Goal: Contribute content: Contribute content

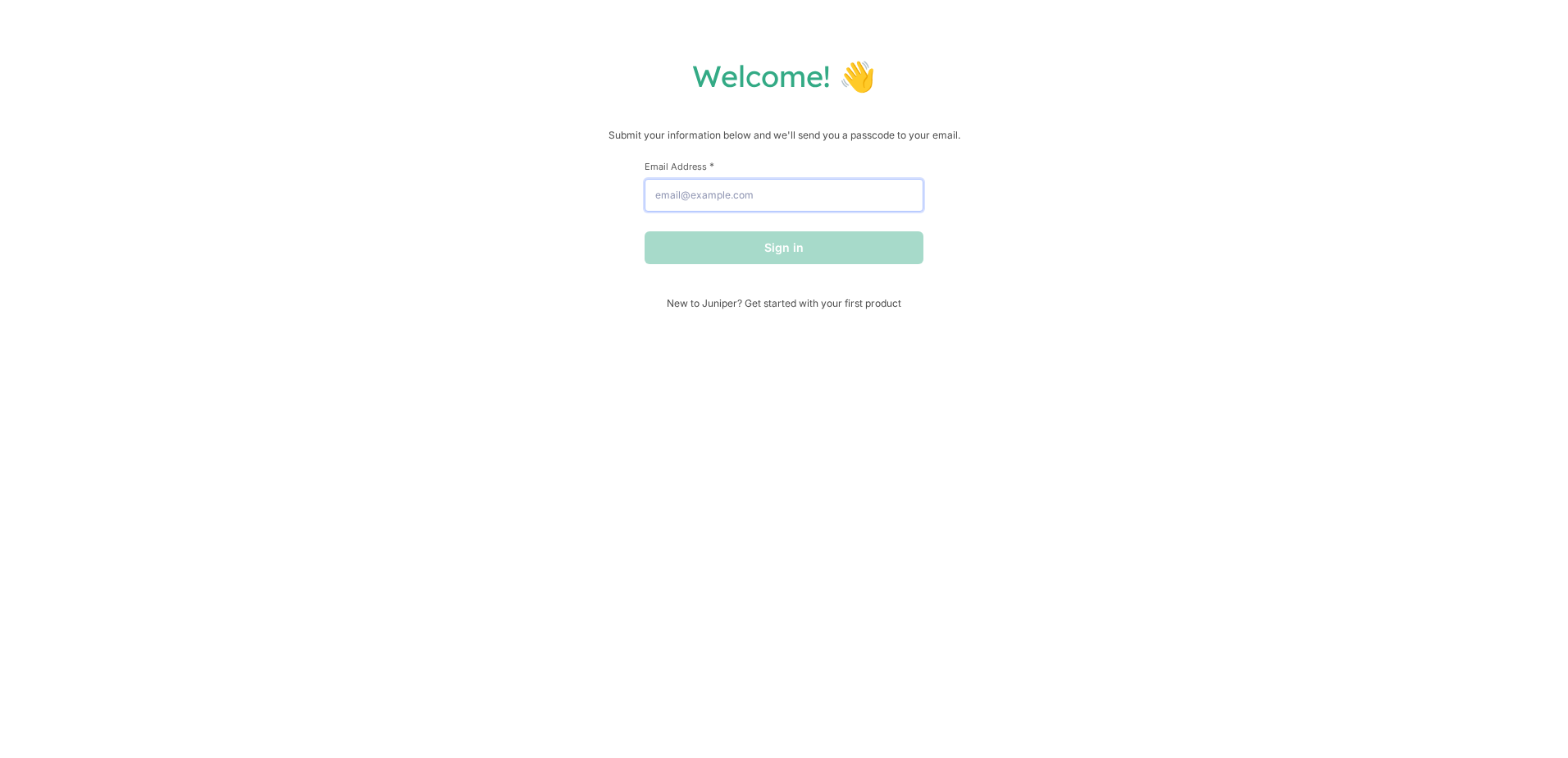
click at [718, 190] on input "Email Address *" at bounding box center [783, 195] width 279 height 33
type input "[PERSON_NAME][EMAIL_ADDRESS][PERSON_NAME][DOMAIN_NAME]"
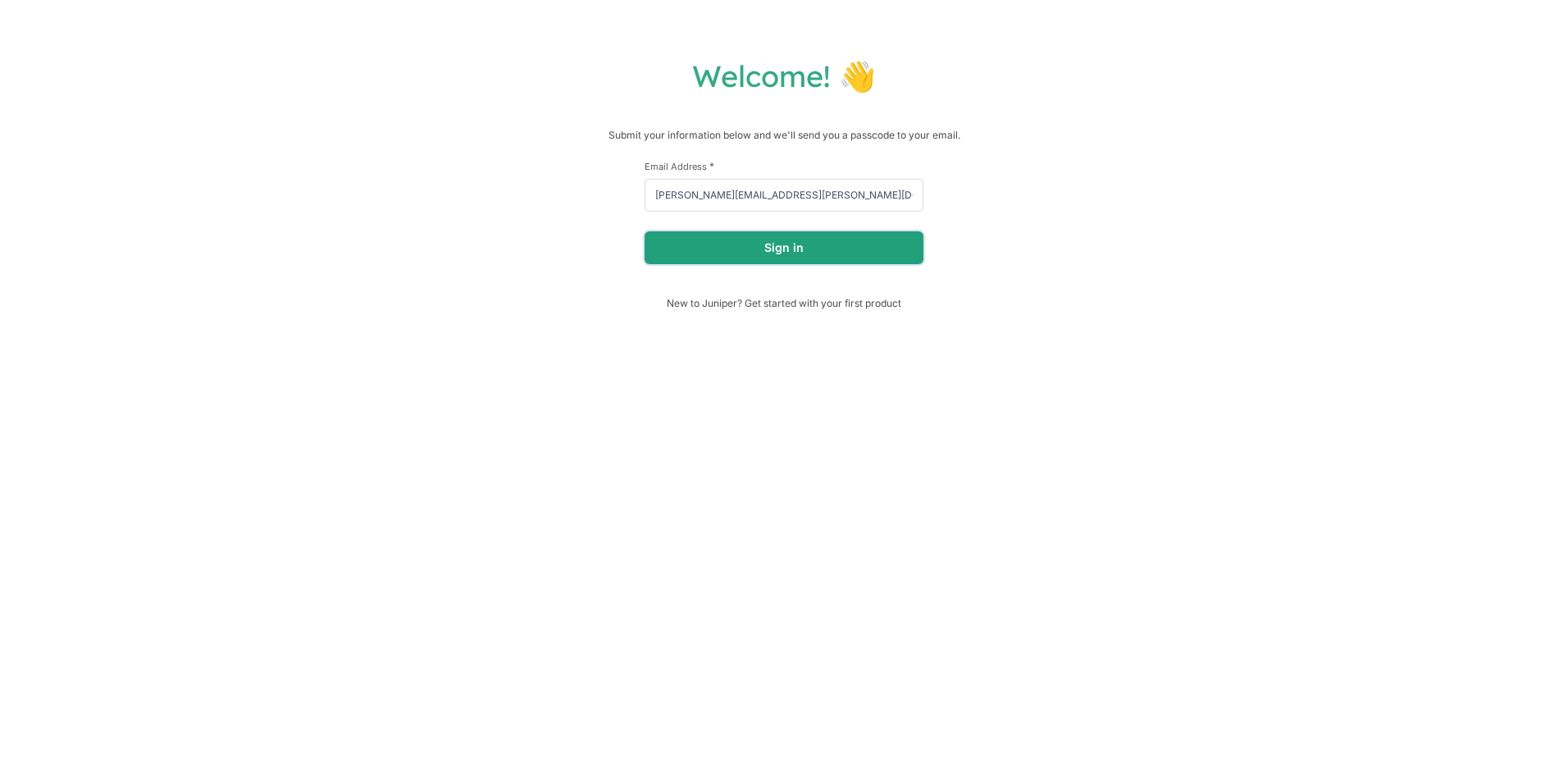
click at [729, 254] on button "Sign in" at bounding box center [783, 248] width 279 height 33
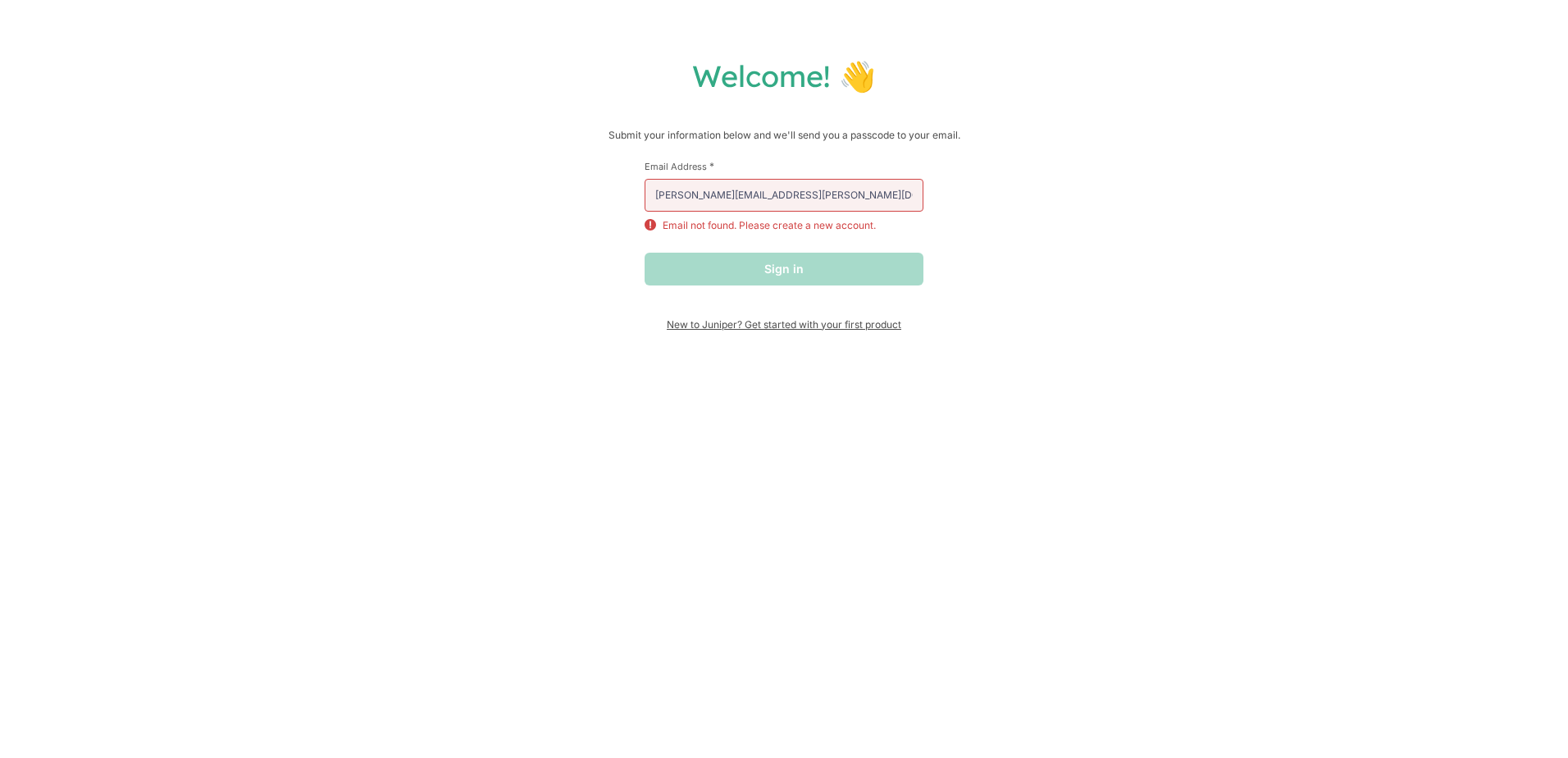
click at [726, 330] on span "New to Juniper? Get started with your first product" at bounding box center [783, 325] width 279 height 13
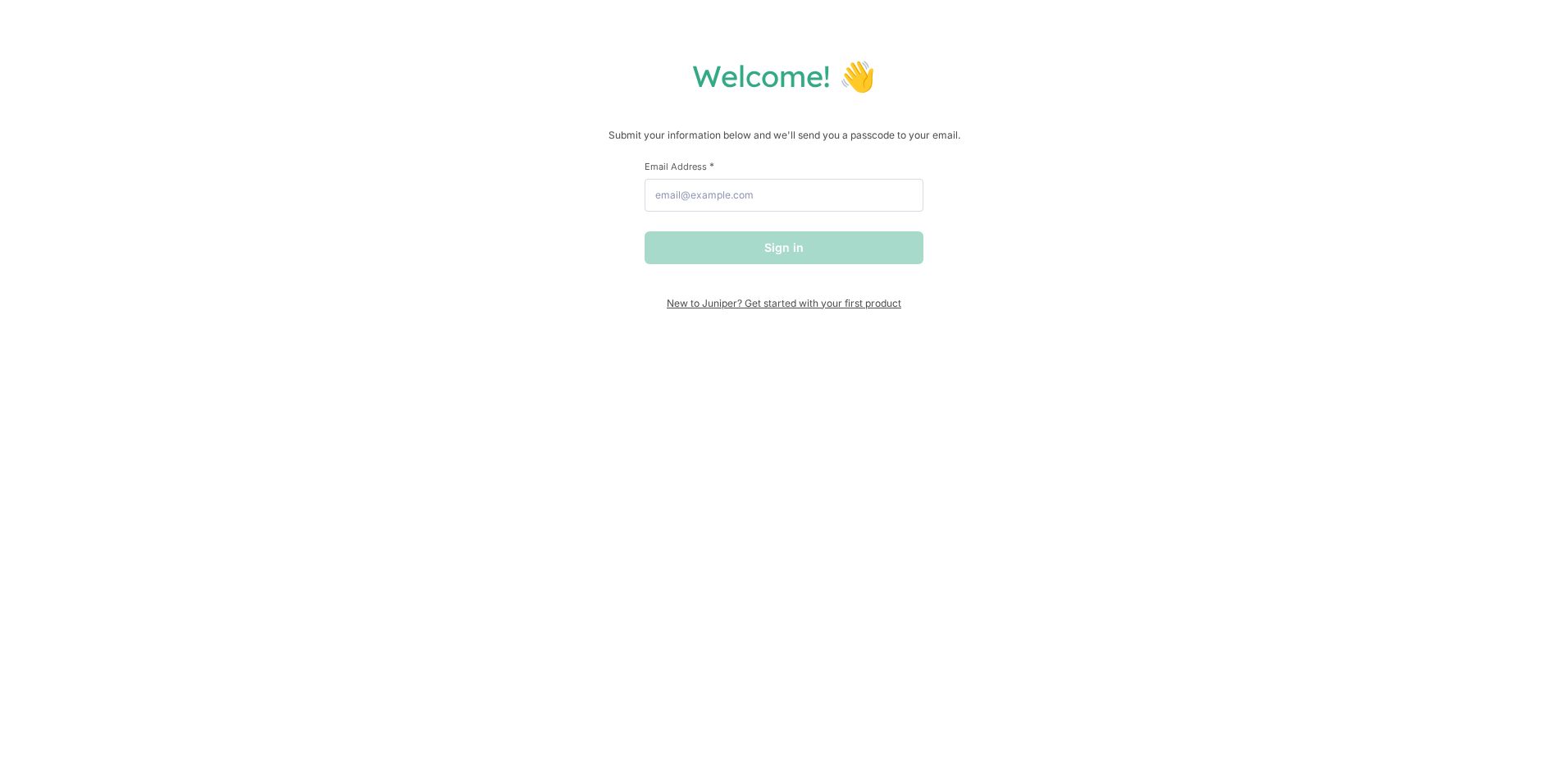
click at [711, 302] on span "New to Juniper? Get started with your first product" at bounding box center [783, 303] width 279 height 13
